Goal: Book appointment/travel/reservation

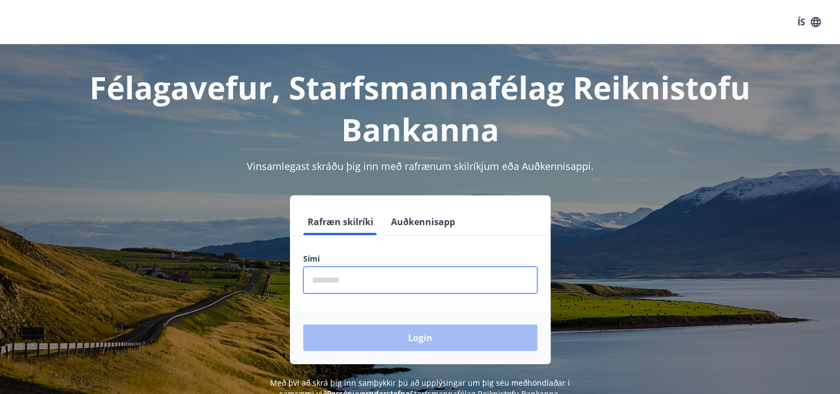
click at [328, 281] on input "phone" at bounding box center [420, 280] width 234 height 27
type input "********"
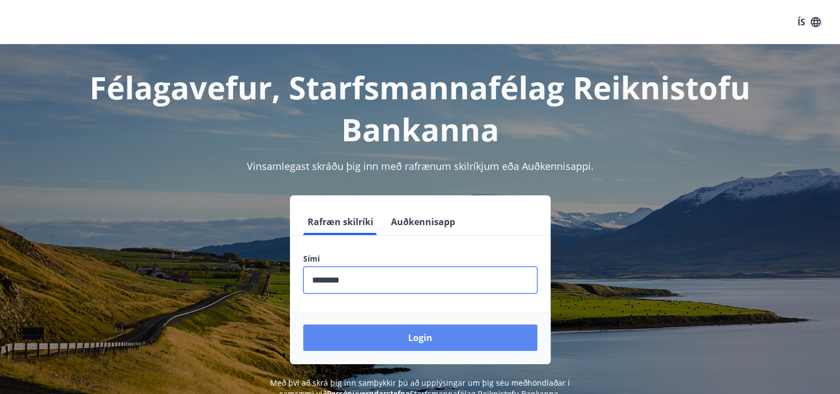
click at [427, 337] on button "Login" at bounding box center [420, 338] width 234 height 27
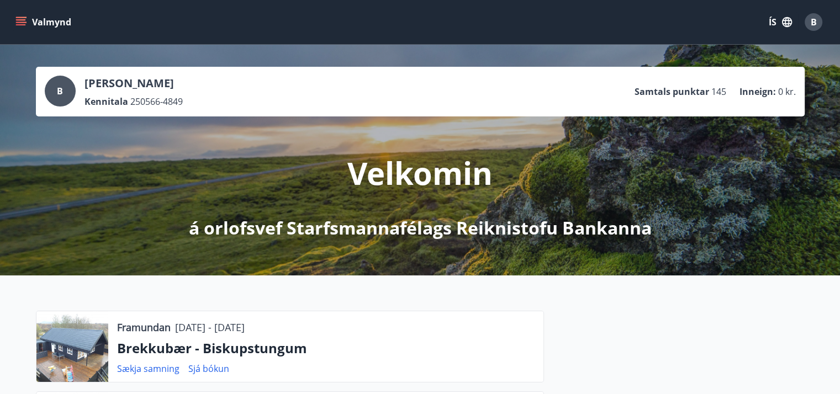
click at [21, 19] on icon "menu" at bounding box center [21, 19] width 10 height 1
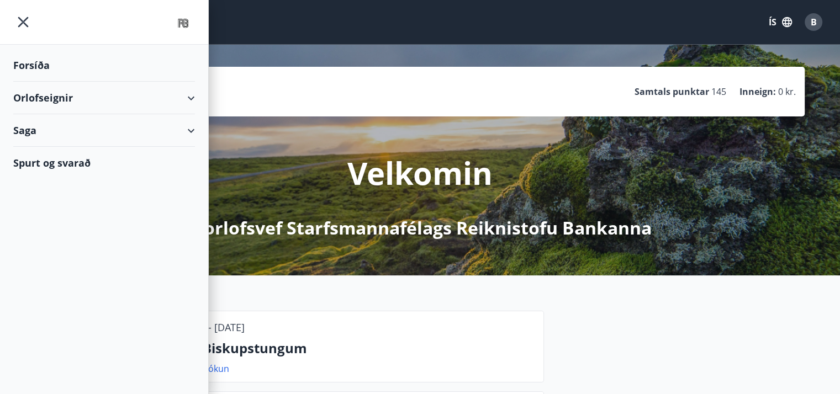
click at [49, 99] on div "Orlofseignir" at bounding box center [104, 98] width 182 height 33
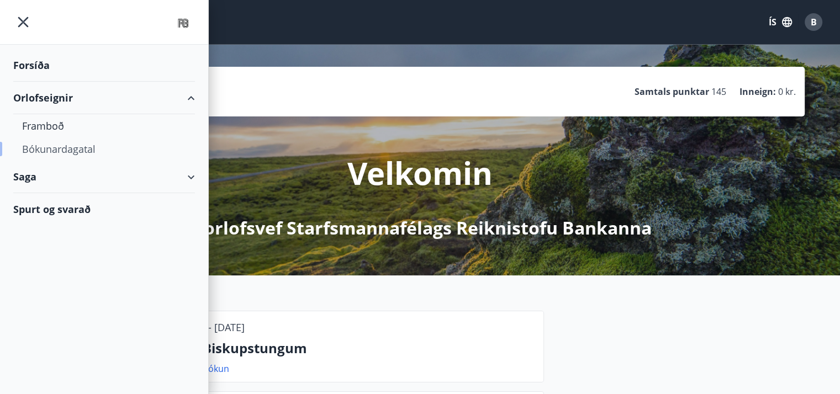
click at [67, 147] on div "Bókunardagatal" at bounding box center [104, 149] width 164 height 23
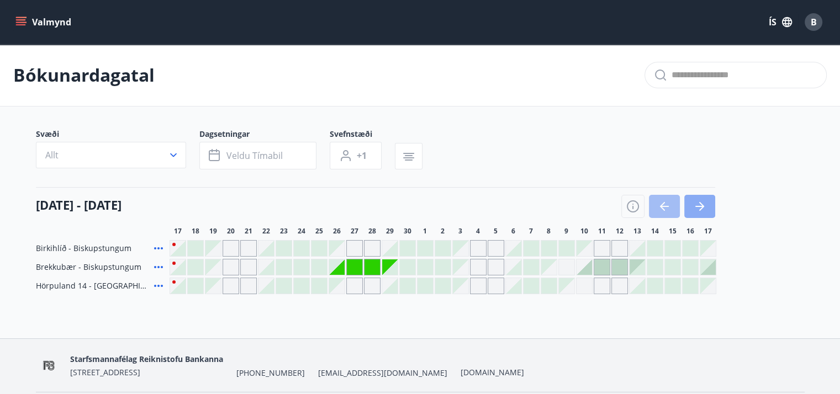
click at [706, 203] on button "button" at bounding box center [699, 206] width 31 height 23
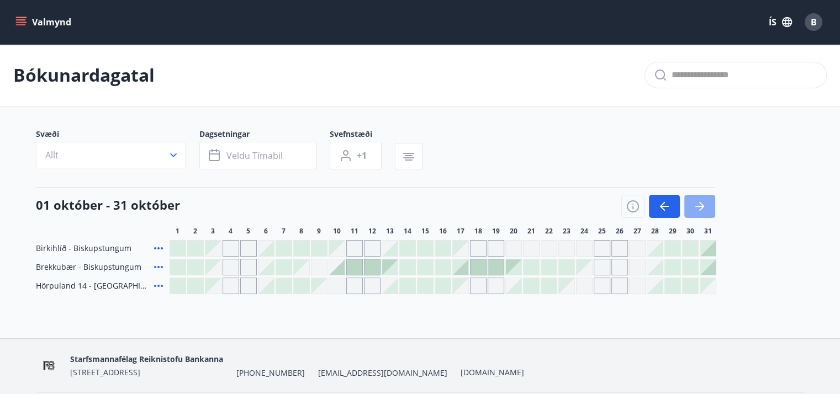
click at [706, 203] on button "button" at bounding box center [699, 206] width 31 height 23
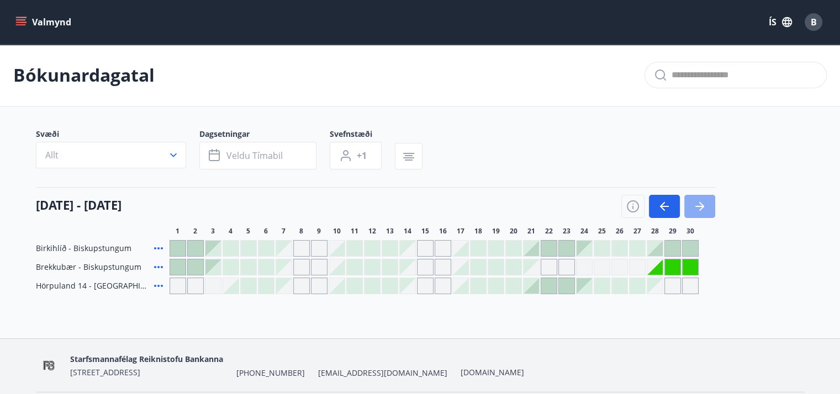
click at [706, 203] on button "button" at bounding box center [699, 206] width 31 height 23
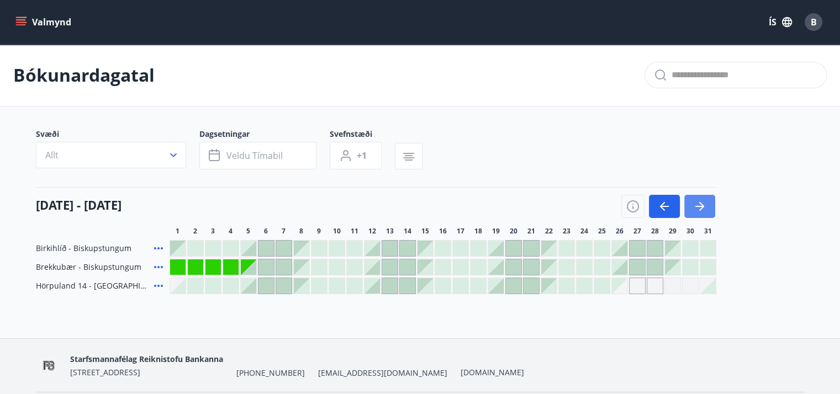
click at [706, 203] on button "button" at bounding box center [699, 206] width 31 height 23
